Goal: Book appointment/travel/reservation

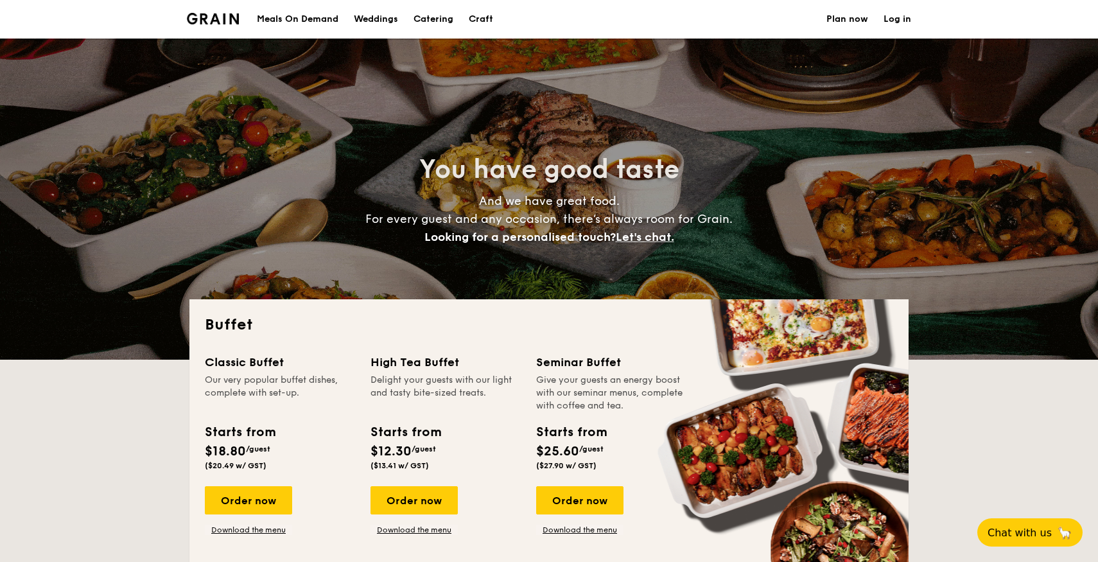
select select
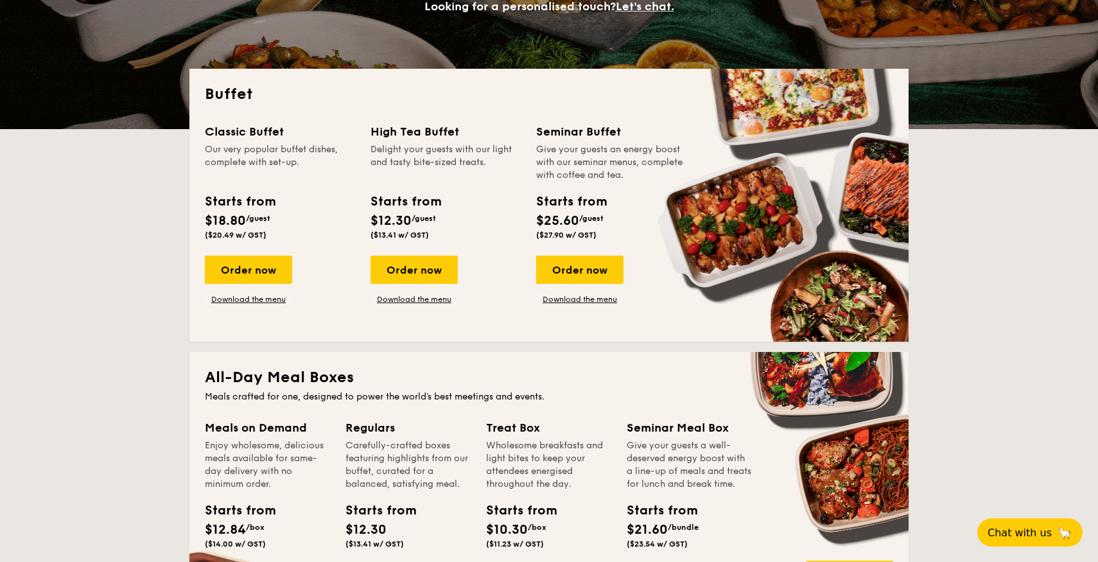
scroll to position [232, 0]
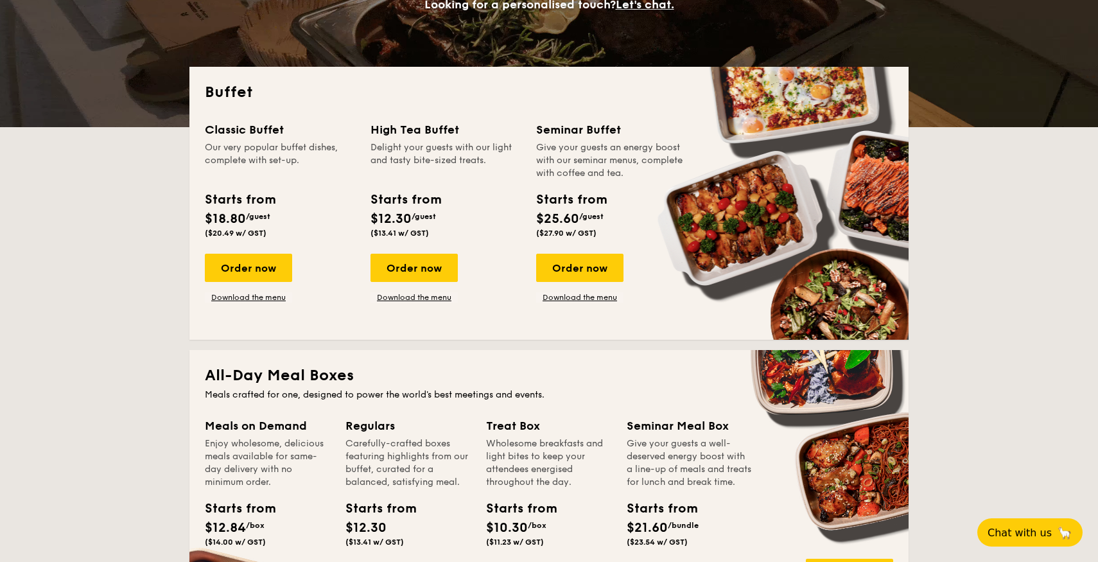
drag, startPoint x: 565, startPoint y: 196, endPoint x: 567, endPoint y: 225, distance: 29.0
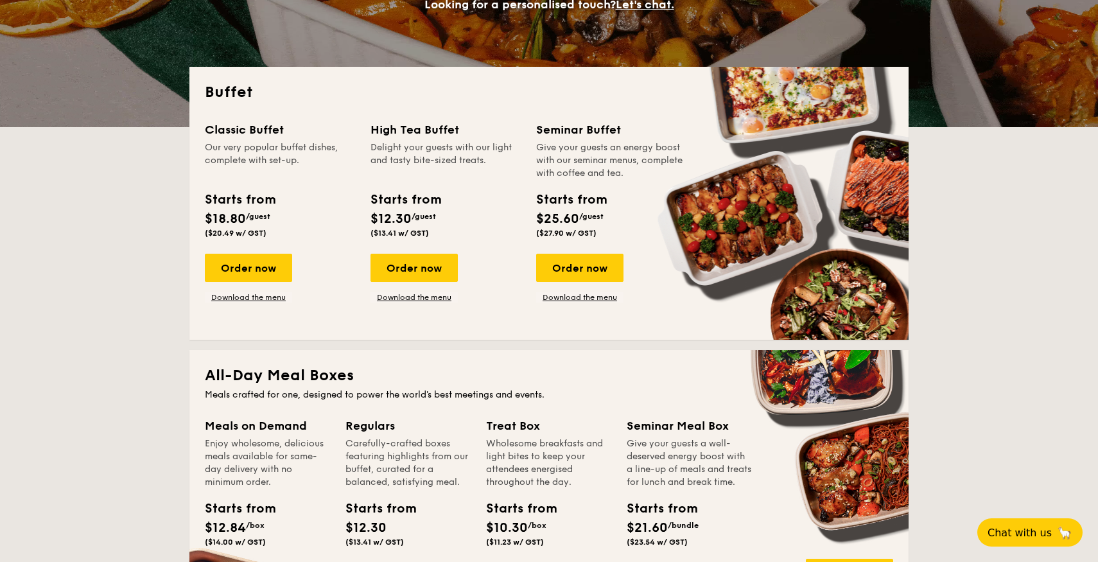
click at [567, 225] on div "Starts from $25.60 /guest ($27.90 w/ GST)" at bounding box center [571, 214] width 70 height 48
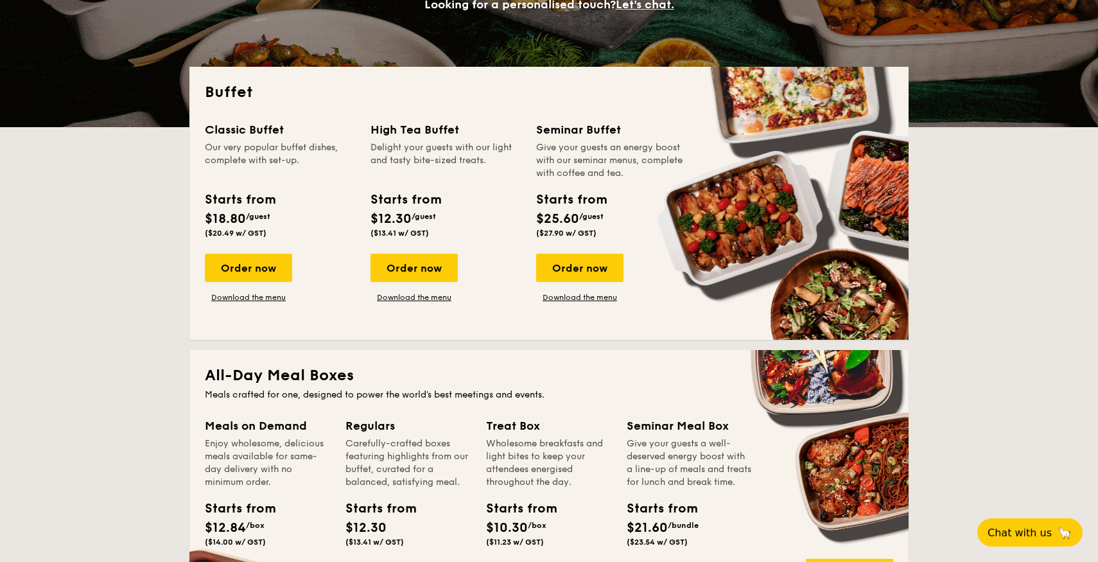
click at [567, 225] on span "$25.60" at bounding box center [557, 218] width 43 height 15
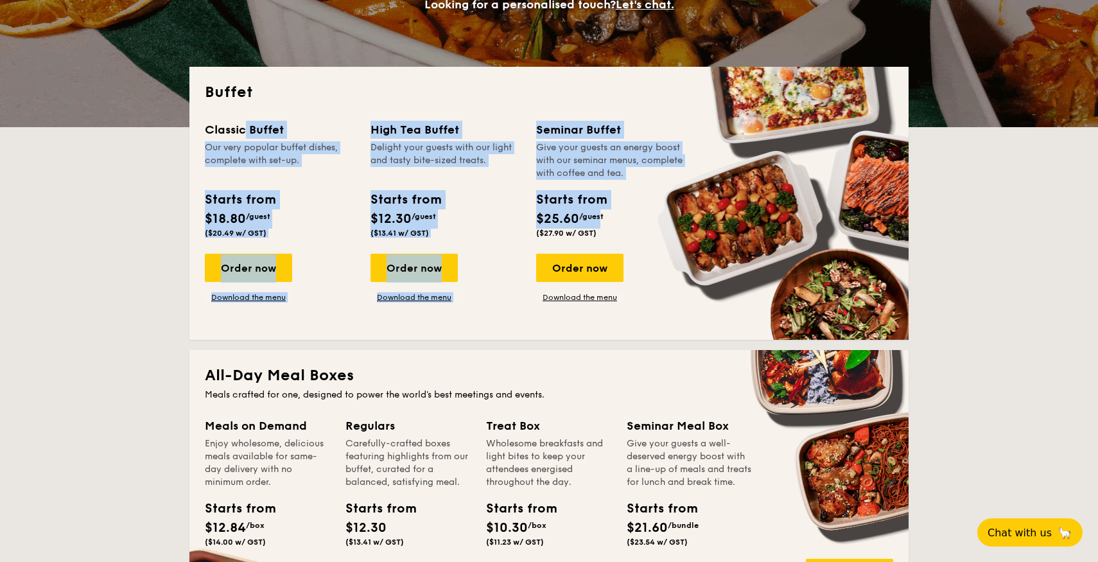
drag, startPoint x: 598, startPoint y: 227, endPoint x: 525, endPoint y: 117, distance: 132.3
click at [525, 117] on div "Buffet Classic Buffet Our very popular buffet dishes, complete with set-up. Sta…" at bounding box center [548, 203] width 719 height 273
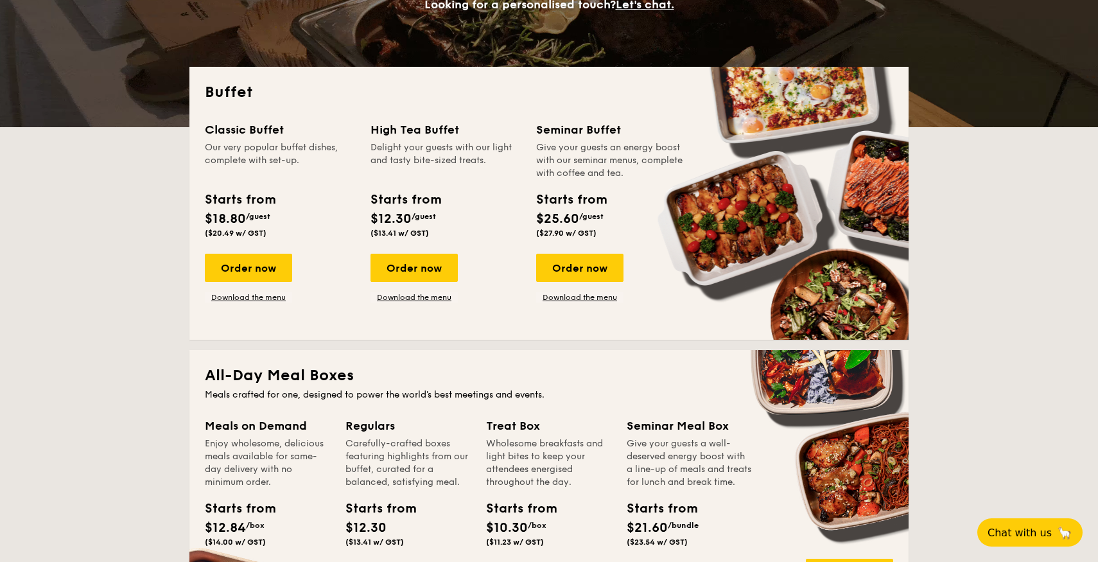
click at [525, 148] on div "High Tea Buffet Delight your guests with our light and tasty bite-sized treats.…" at bounding box center [453, 212] width 166 height 182
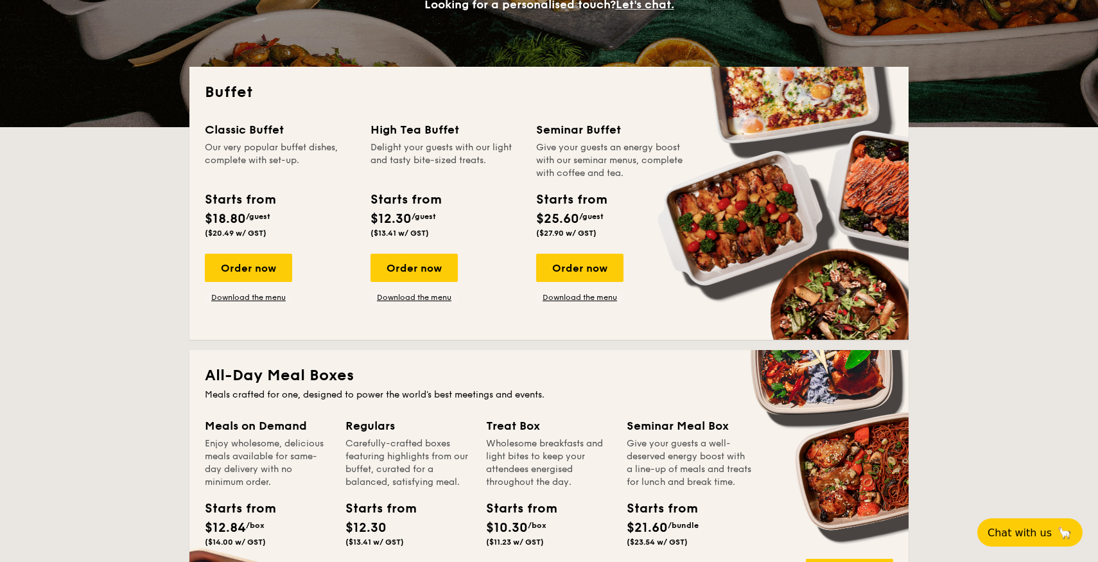
drag, startPoint x: 901, startPoint y: 183, endPoint x: 710, endPoint y: 275, distance: 211.7
click at [710, 275] on div "Buffet Classic Buffet Our very popular buffet dishes, complete with set-up. Sta…" at bounding box center [548, 203] width 719 height 273
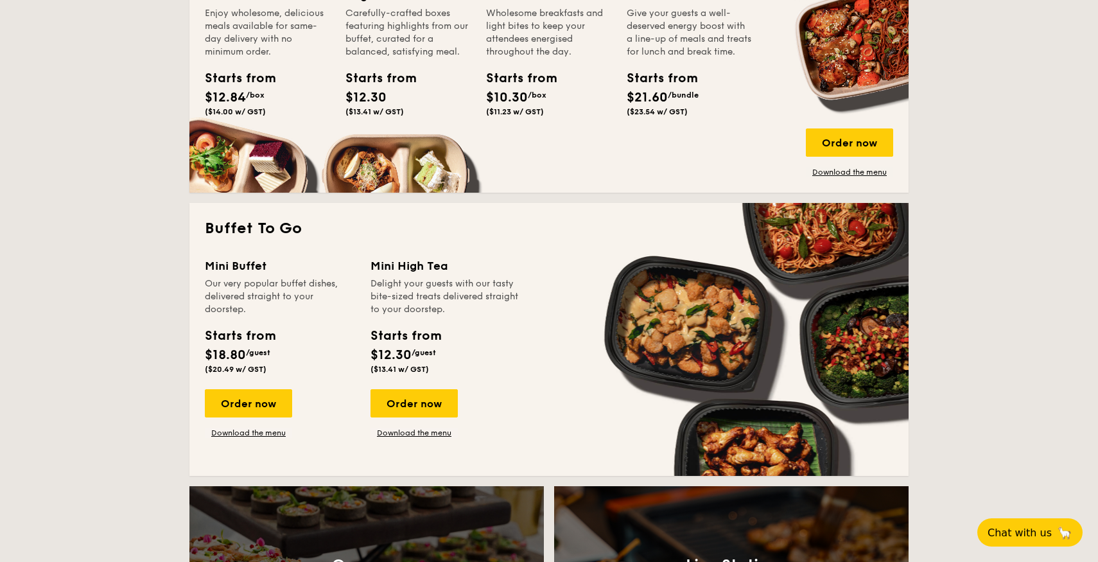
scroll to position [817, 0]
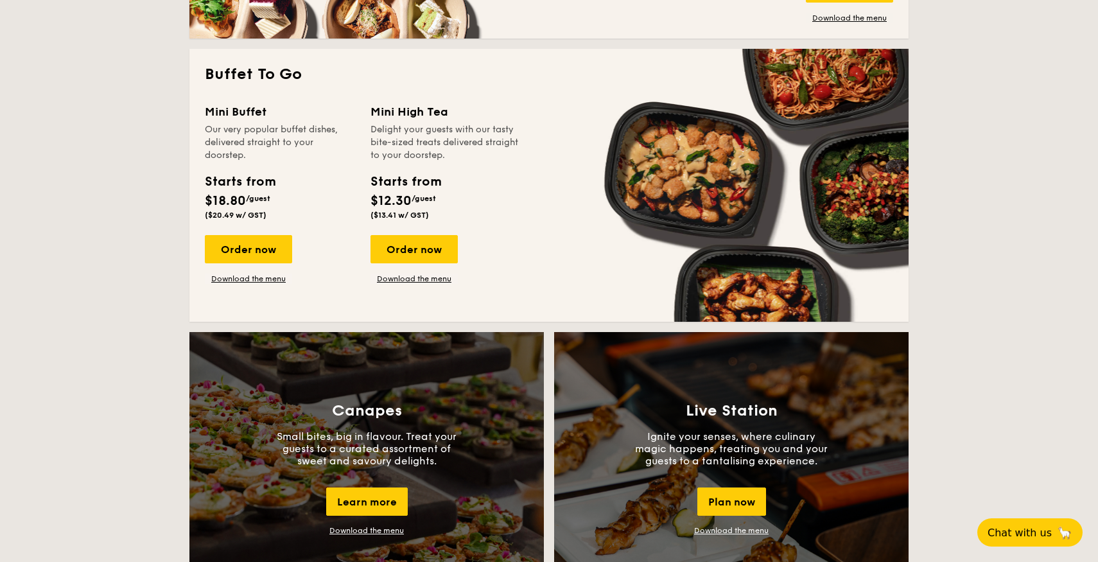
drag, startPoint x: 679, startPoint y: 186, endPoint x: 923, endPoint y: 164, distance: 245.6
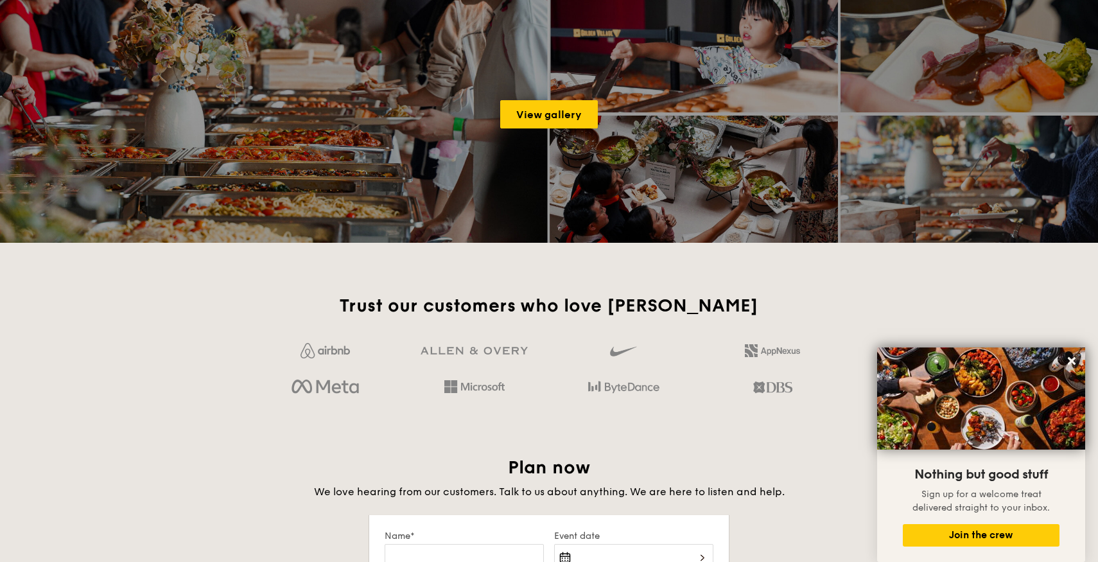
scroll to position [1773, 0]
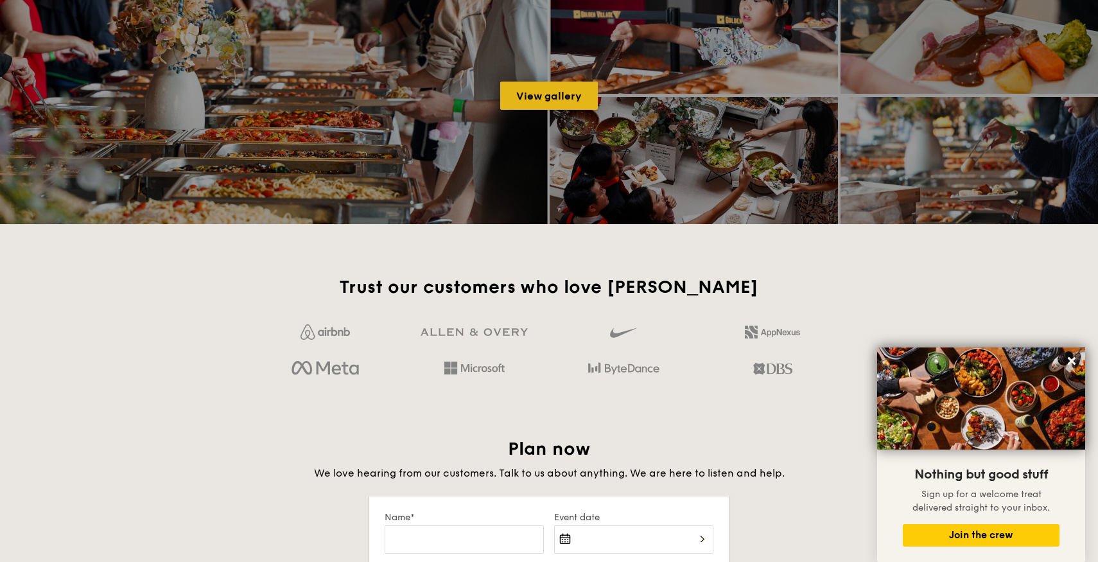
click at [574, 91] on link "View gallery" at bounding box center [549, 96] width 98 height 28
